Goal: Information Seeking & Learning: Learn about a topic

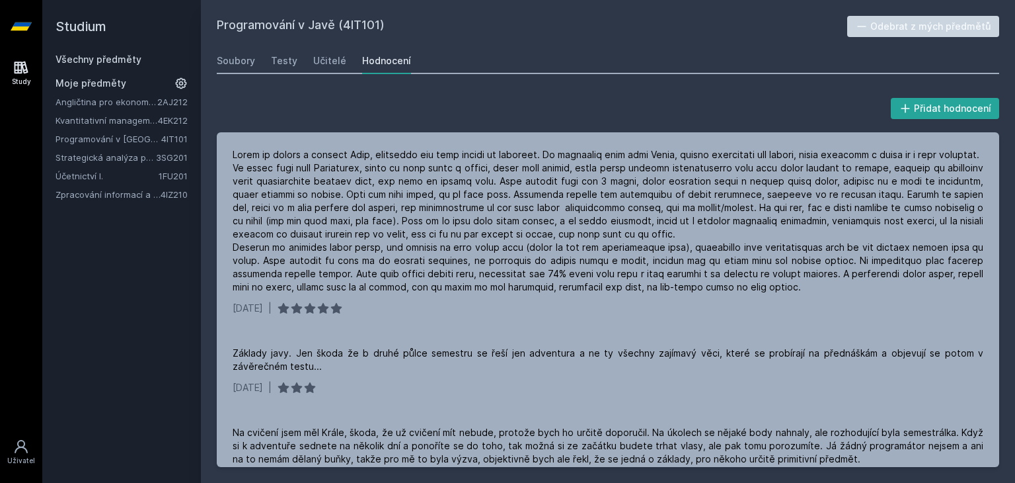
click at [128, 188] on link "Zpracování informací a znalostí" at bounding box center [108, 194] width 105 height 13
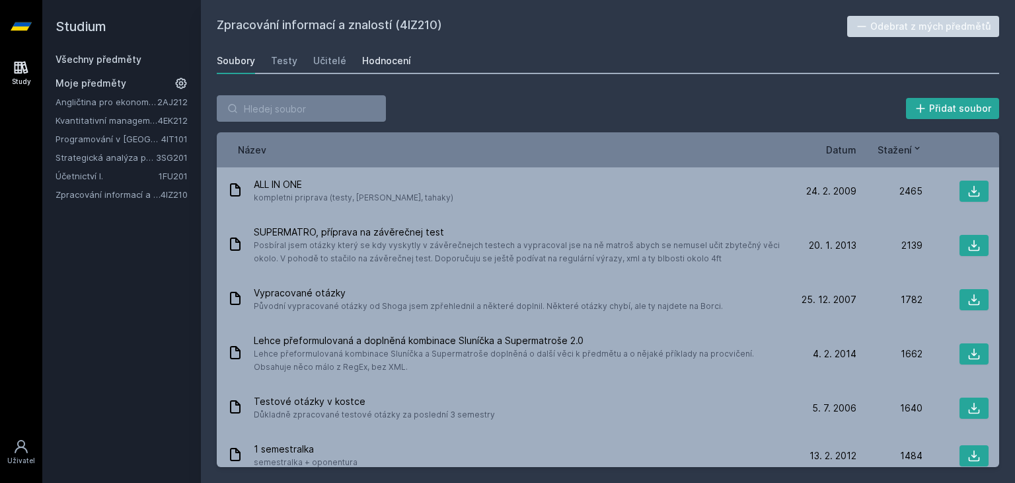
click at [382, 59] on div "Hodnocení" at bounding box center [386, 60] width 49 height 13
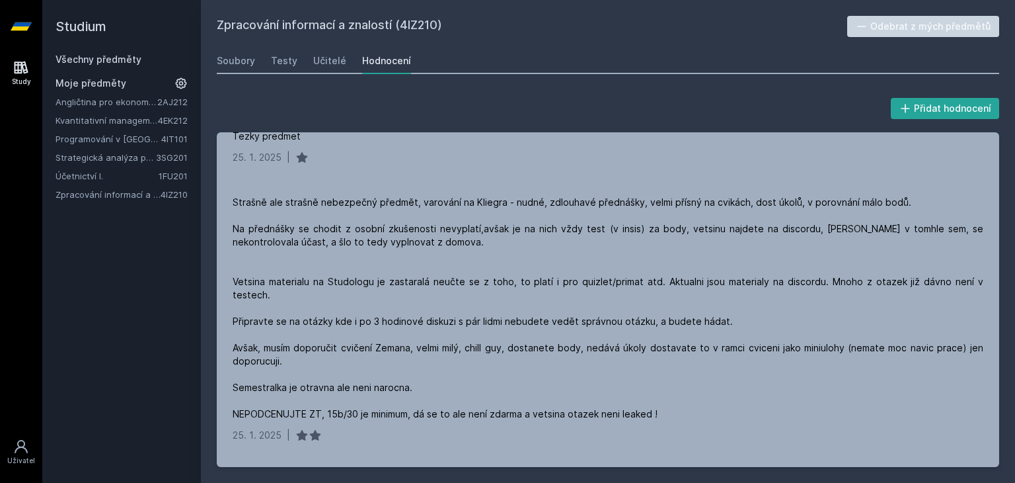
scroll to position [178, 0]
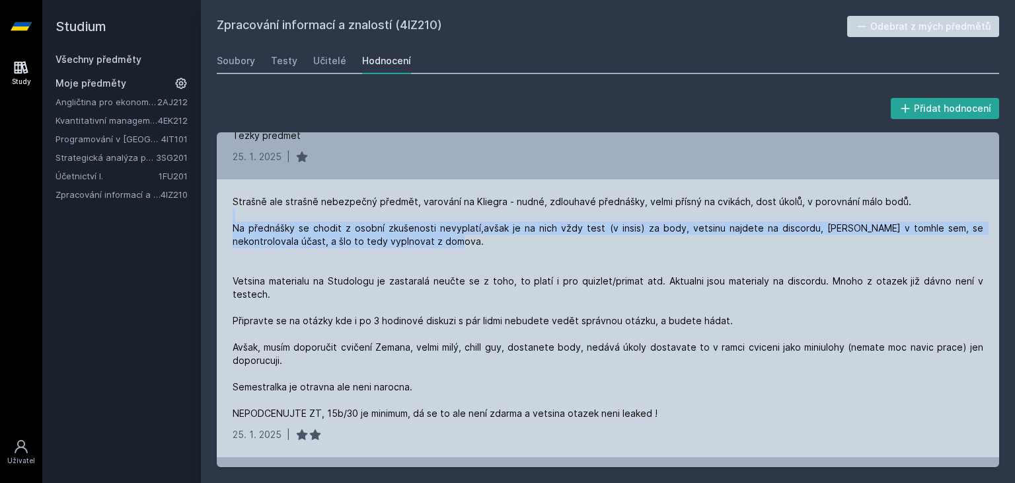
drag, startPoint x: 435, startPoint y: 215, endPoint x: 461, endPoint y: 250, distance: 43.4
click at [461, 250] on div "Strašně ale strašně nebezpečný předmět, varování na Kliegra - nudné, zdlouhavé …" at bounding box center [608, 307] width 751 height 225
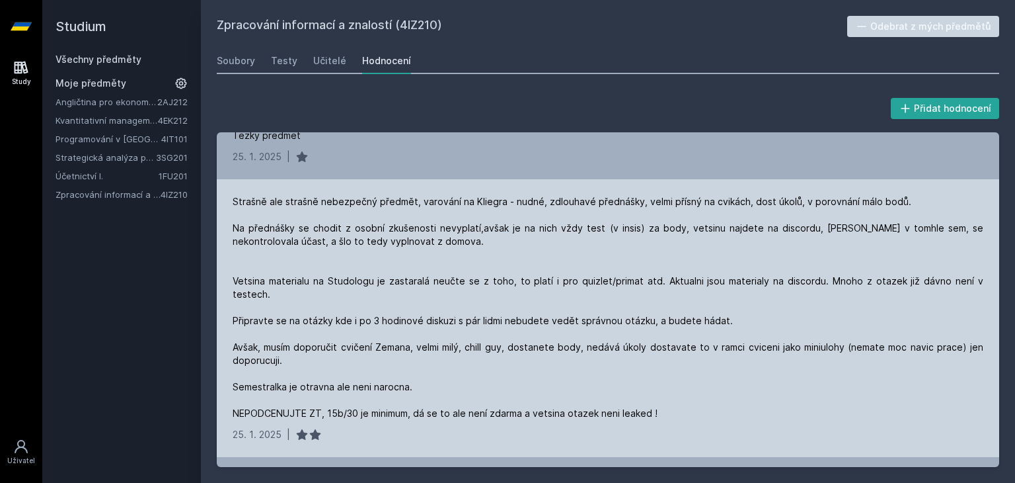
click at [461, 250] on div "Strašně ale strašně nebezpečný předmět, varování na Kliegra - nudné, zdlouhavé …" at bounding box center [608, 307] width 751 height 225
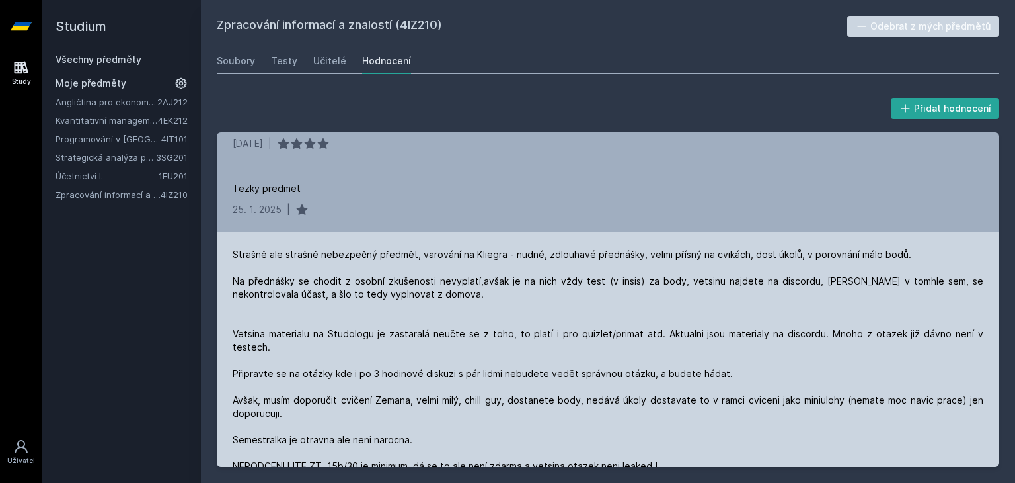
scroll to position [0, 0]
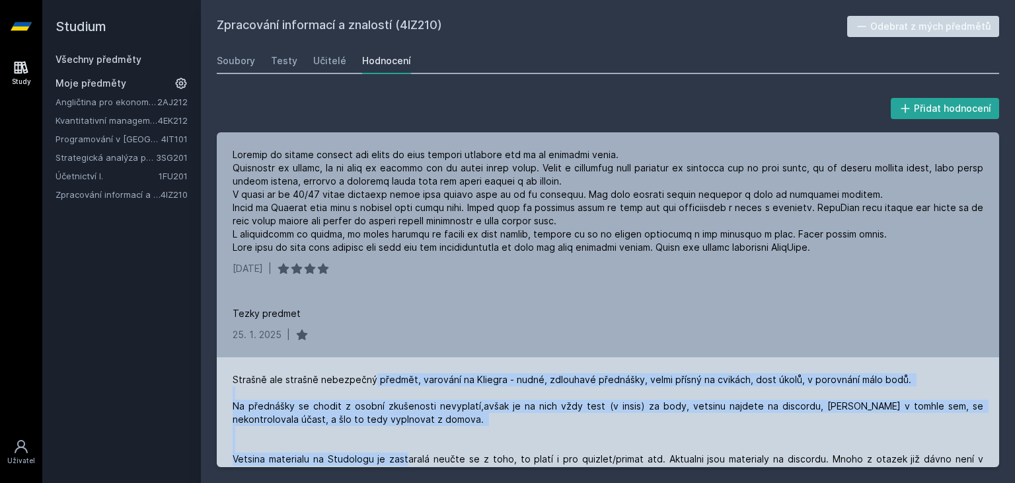
drag, startPoint x: 371, startPoint y: 377, endPoint x: 423, endPoint y: 457, distance: 95.2
click at [423, 457] on div "Strašně ale strašně nebezpečný předmět, varování na Kliegra - nudné, zdlouhavé …" at bounding box center [608, 485] width 751 height 225
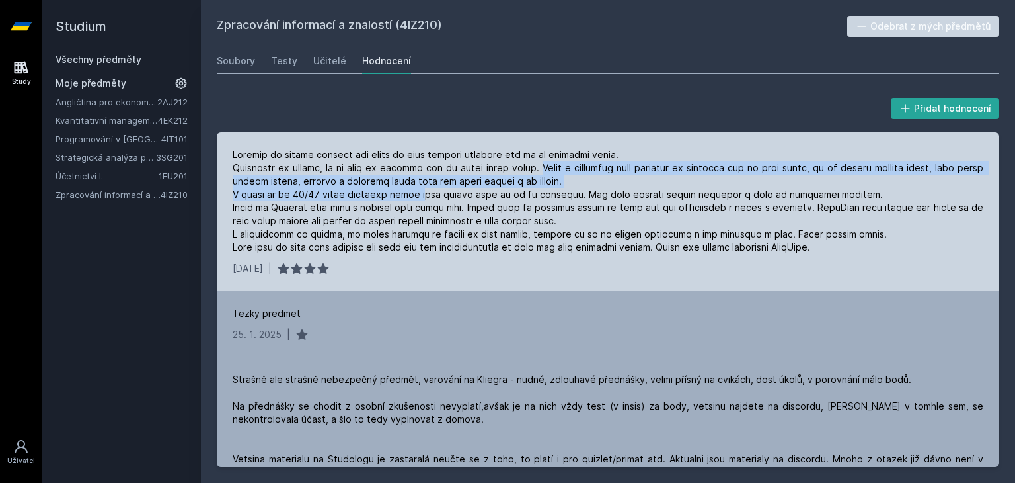
drag, startPoint x: 525, startPoint y: 167, endPoint x: 413, endPoint y: 191, distance: 114.2
click at [413, 191] on div at bounding box center [608, 201] width 751 height 106
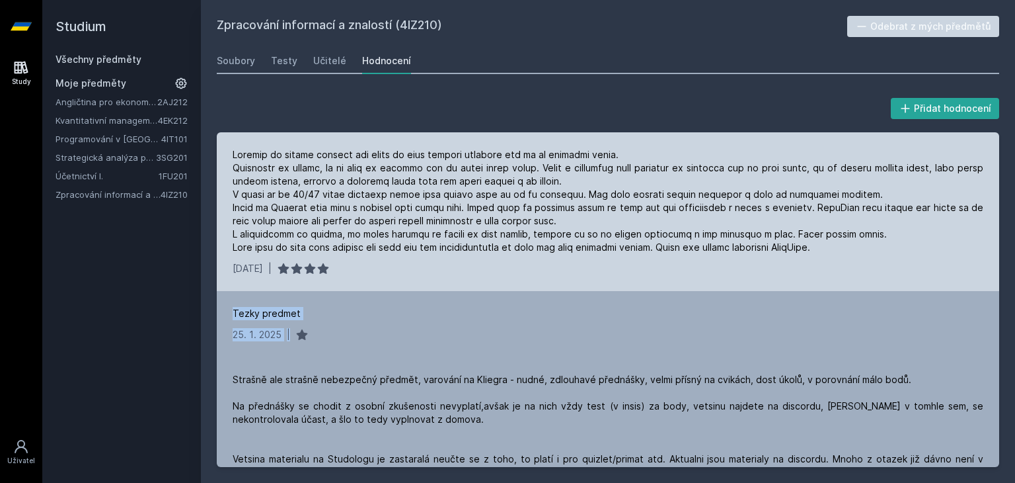
drag, startPoint x: 583, startPoint y: 327, endPoint x: 542, endPoint y: 271, distance: 69.0
click at [542, 271] on div "[DATE] | Tezky predmet [DATE] | [DATE] | Jeden z nejnudnějších předmětů. Kliege…" at bounding box center [608, 299] width 783 height 334
click at [542, 271] on div "[DATE] |" at bounding box center [608, 268] width 751 height 13
drag, startPoint x: 490, startPoint y: 334, endPoint x: 493, endPoint y: 290, distance: 45.0
click at [493, 290] on div "[DATE] | Tezky predmet [DATE] | [DATE] | Jeden z nejnudnějších předmětů. Kliege…" at bounding box center [608, 299] width 783 height 334
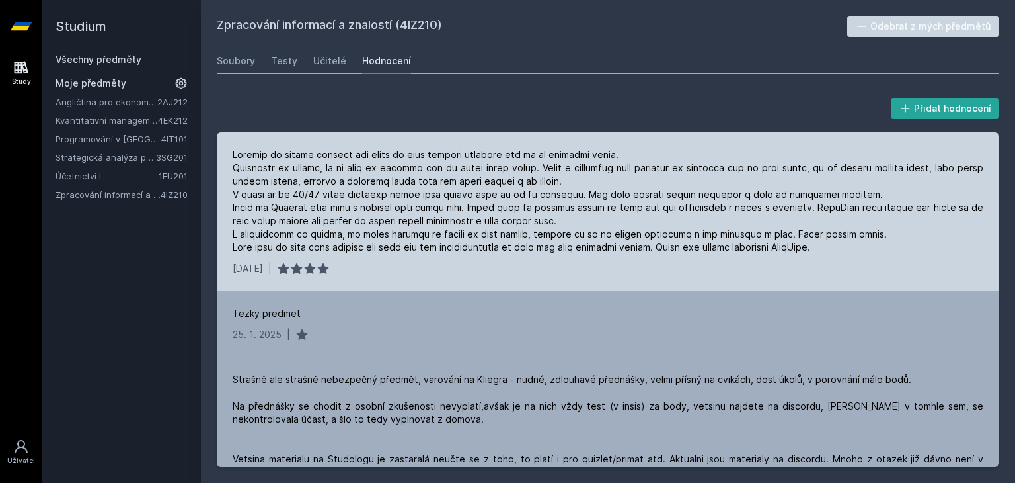
click at [493, 290] on div "[DATE] |" at bounding box center [608, 211] width 783 height 159
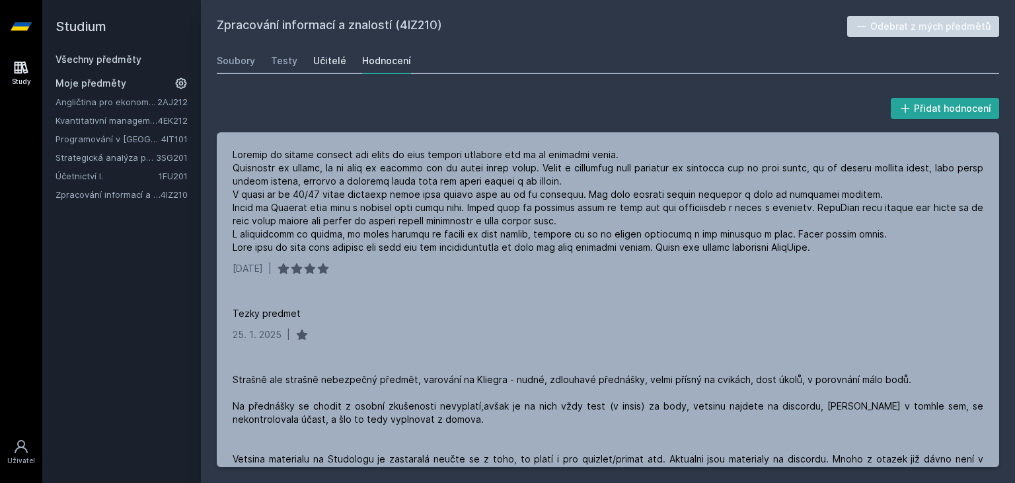
click at [334, 62] on div "Učitelé" at bounding box center [329, 60] width 33 height 13
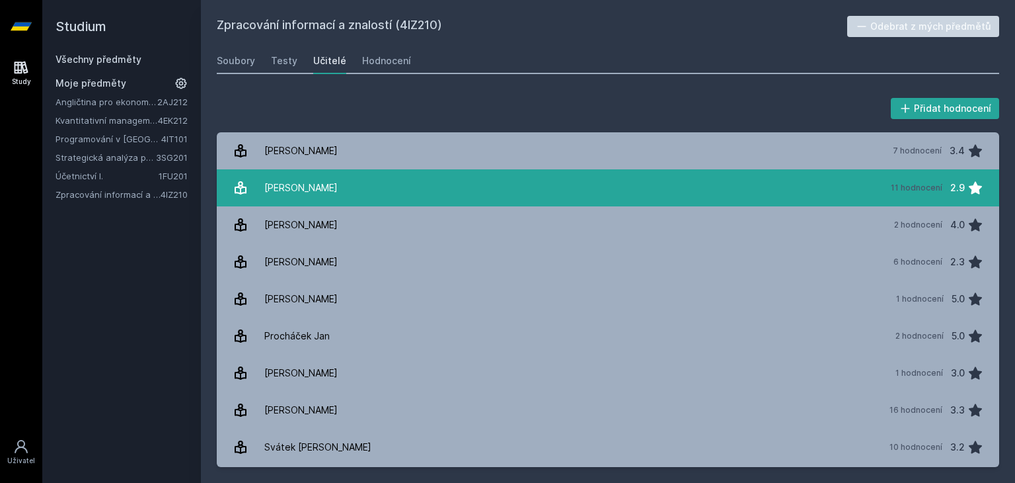
click at [358, 183] on link "[PERSON_NAME] 11 hodnocení 2.9" at bounding box center [608, 187] width 783 height 37
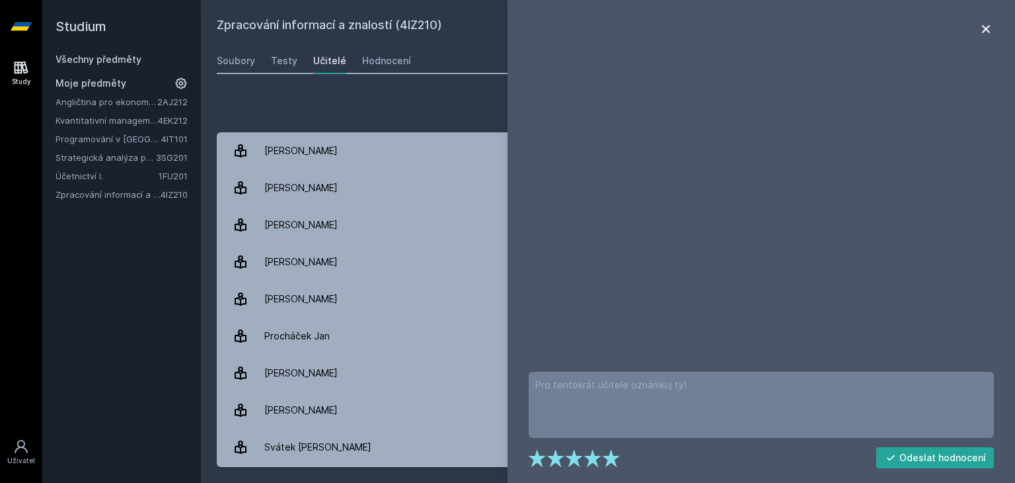
click at [990, 29] on icon at bounding box center [986, 29] width 16 height 16
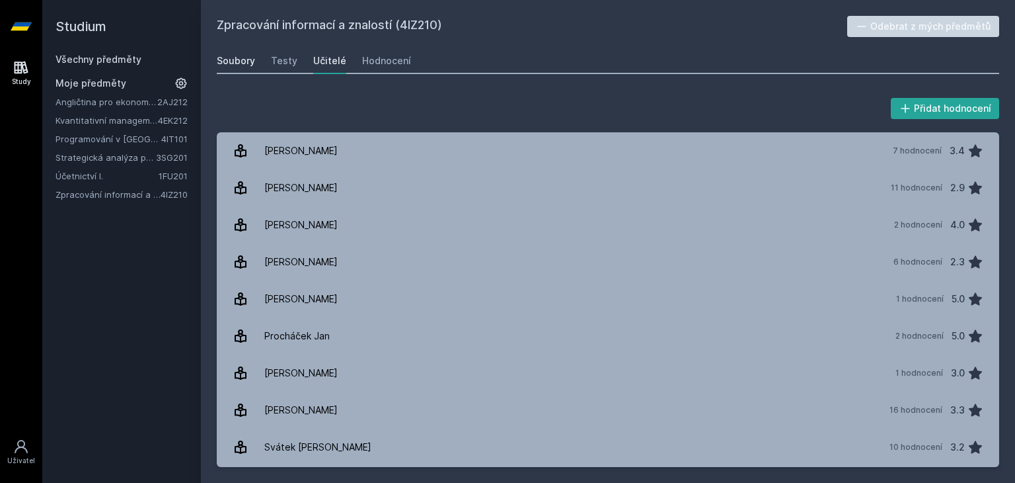
drag, startPoint x: 257, startPoint y: 63, endPoint x: 250, endPoint y: 63, distance: 7.3
click at [250, 63] on div "Soubory Testy Učitelé Hodnocení" at bounding box center [608, 61] width 783 height 26
click at [250, 63] on div "Soubory" at bounding box center [236, 60] width 38 height 13
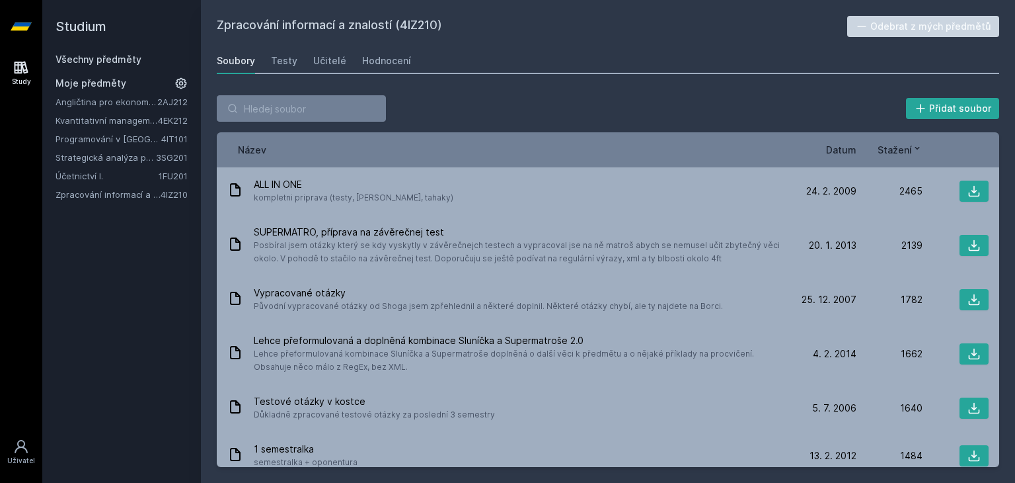
click at [853, 152] on span "Datum" at bounding box center [841, 150] width 30 height 14
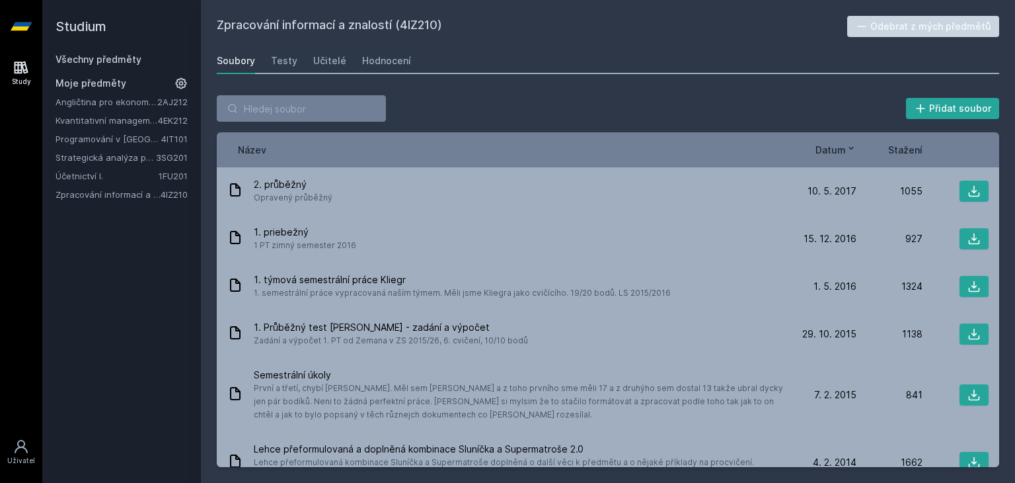
click at [518, 93] on div "Přidat soubor Řazení: Název Datum Stažení Název Datum Stažení 2. průběžný Oprav…" at bounding box center [608, 280] width 814 height 403
